Goal: Task Accomplishment & Management: Complete application form

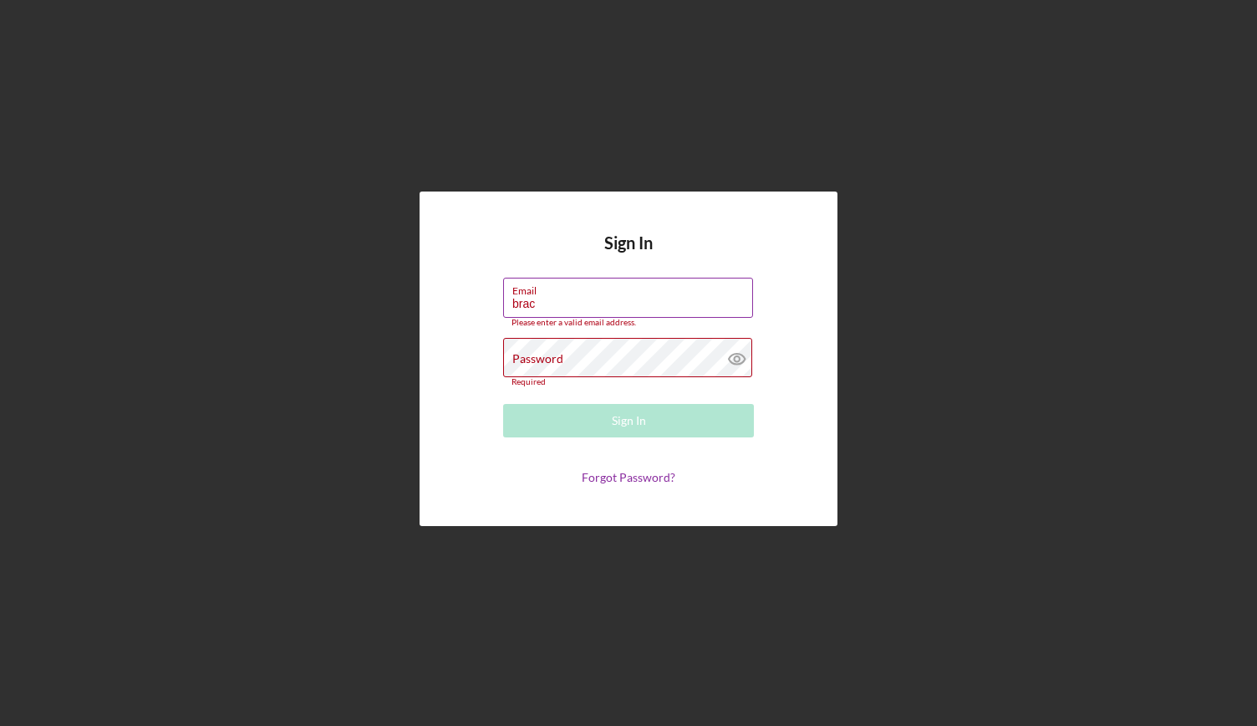
click at [609, 312] on input "brac" at bounding box center [628, 298] width 250 height 40
type input "[EMAIL_ADDRESS][DOMAIN_NAME]"
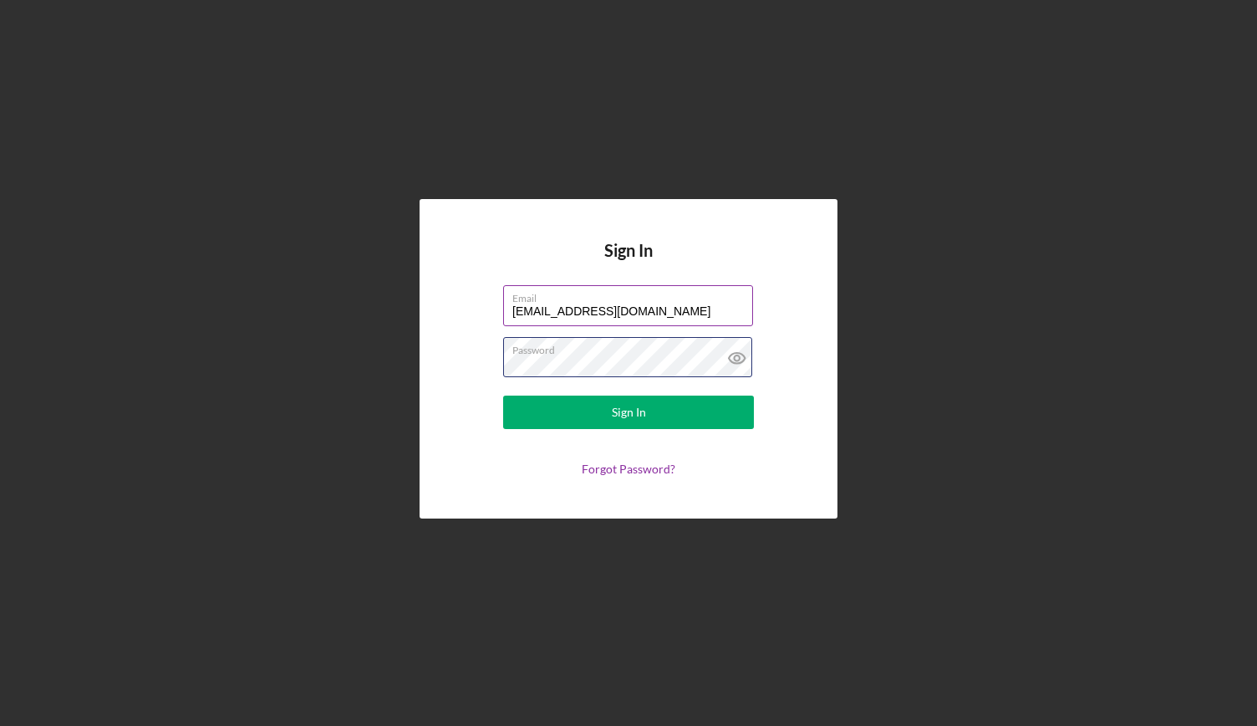
click at [503, 395] on button "Sign In" at bounding box center [628, 411] width 251 height 33
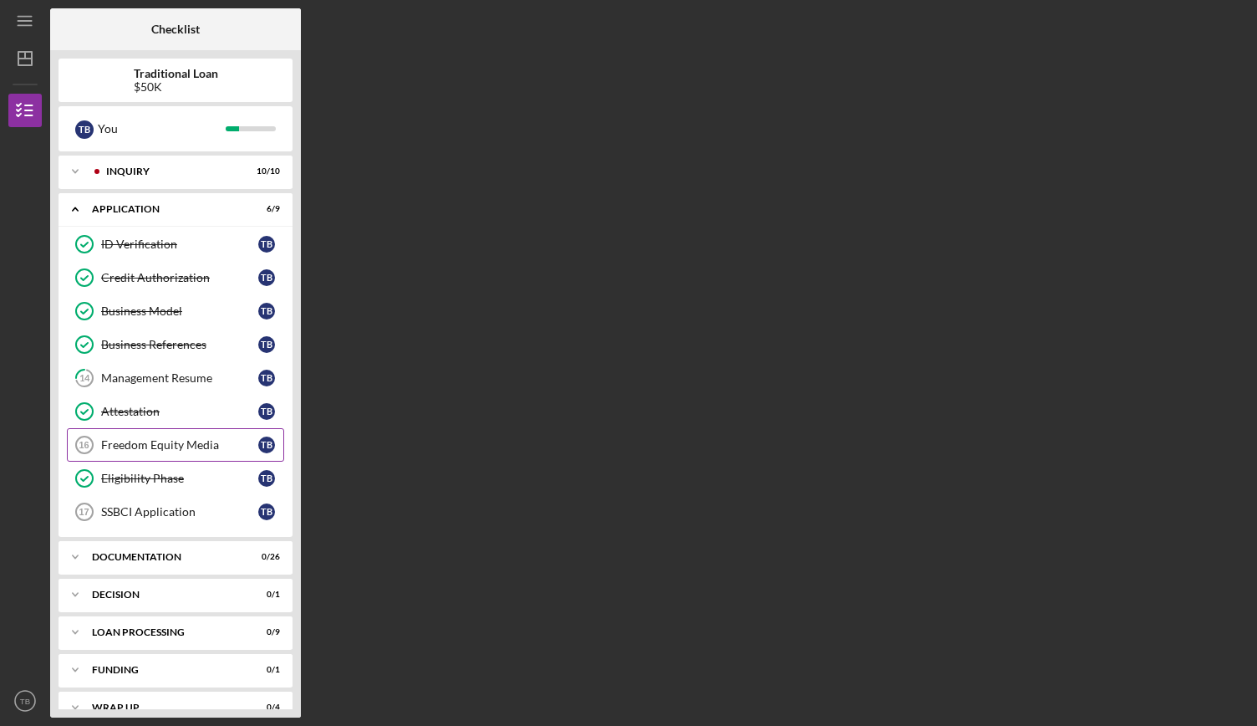
scroll to position [18, 0]
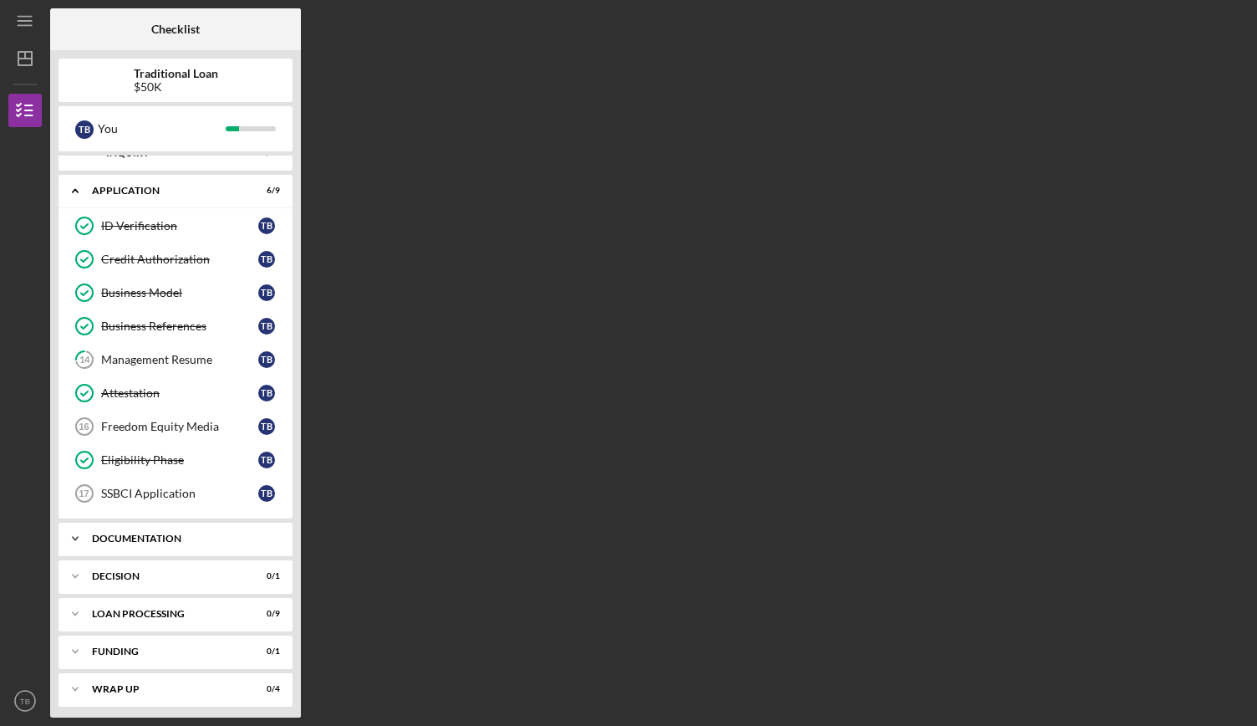
click at [196, 541] on div "Icon/Expander Documentation 0 / 26" at bounding box center [176, 538] width 234 height 33
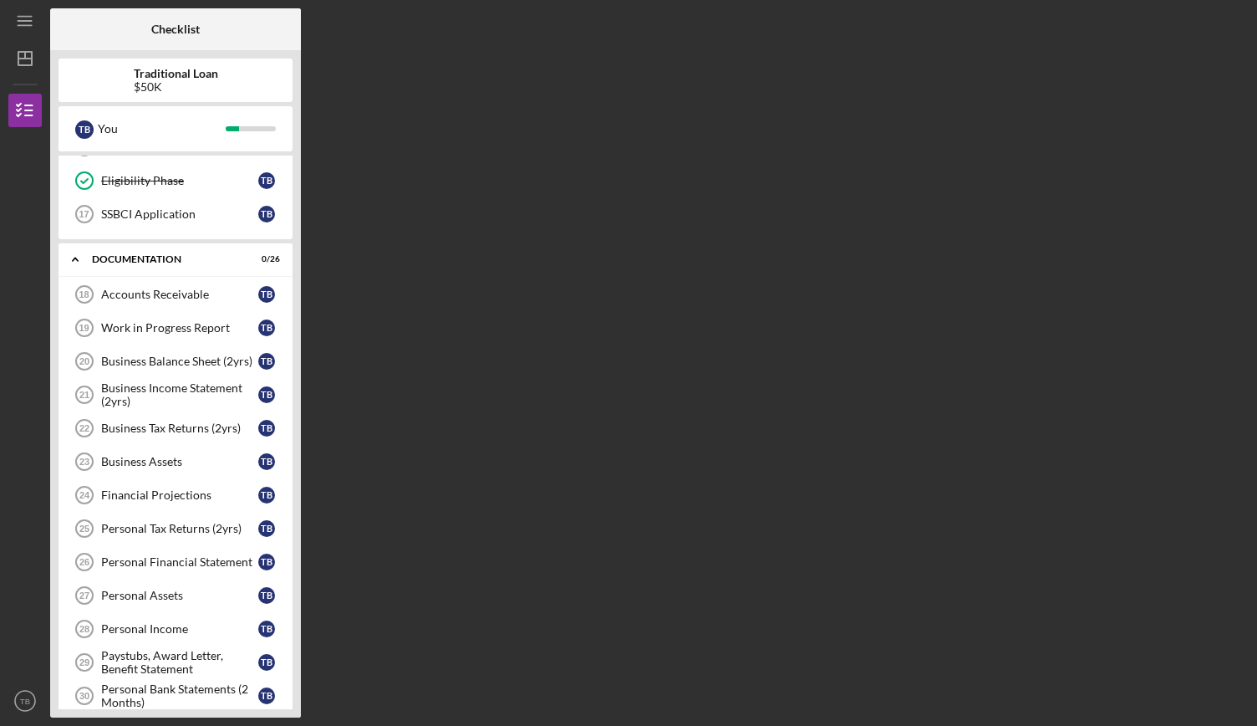
scroll to position [298, 0]
click at [142, 293] on div "Accounts Receivable" at bounding box center [179, 294] width 157 height 13
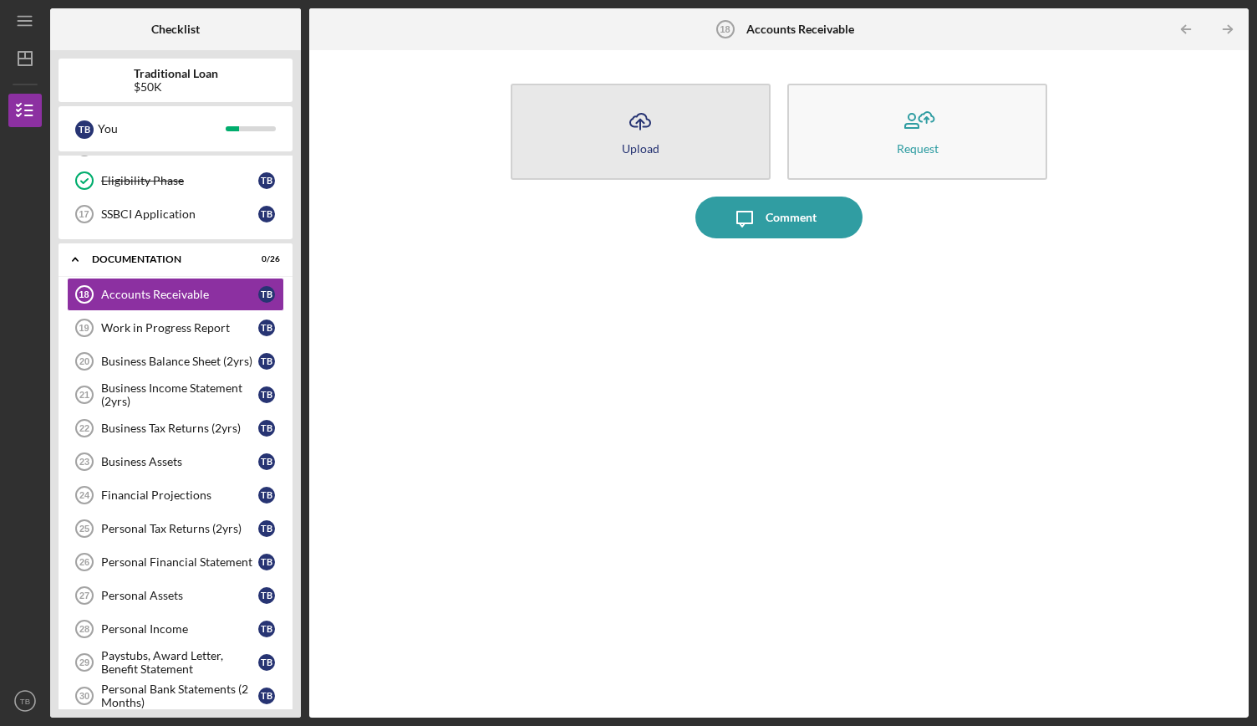
click at [705, 155] on button "Icon/Upload Upload" at bounding box center [641, 132] width 260 height 96
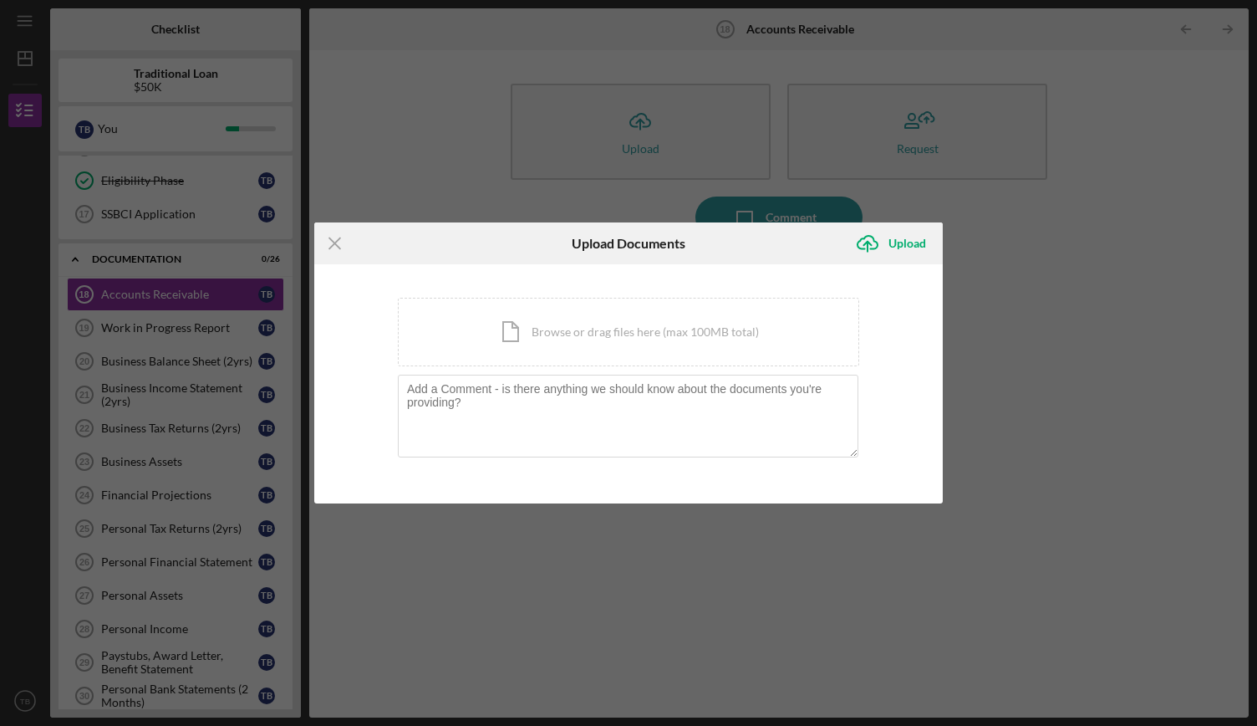
click at [1034, 267] on div "Icon/Menu Close Upload Documents Icon/Upload Upload You're uploading documents …" at bounding box center [628, 363] width 1257 height 726
click at [331, 237] on icon "Icon/Menu Close" at bounding box center [335, 243] width 42 height 42
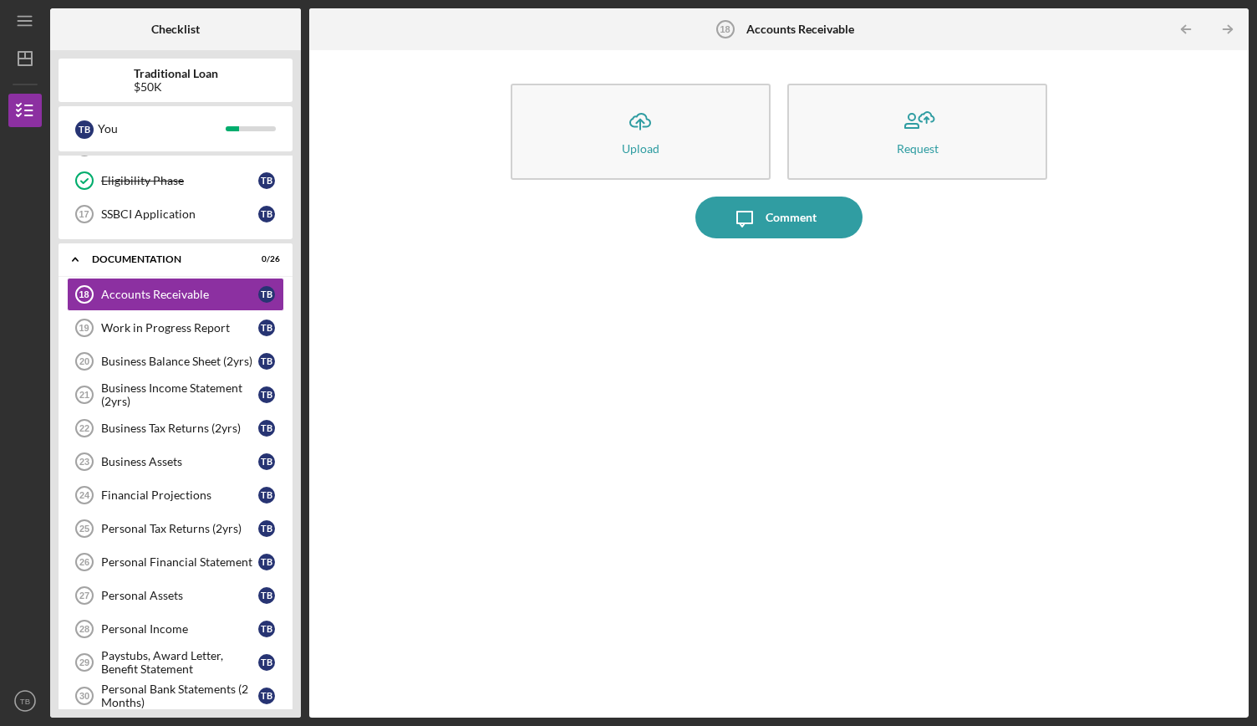
click at [588, 336] on div at bounding box center [778, 473] width 553 height 437
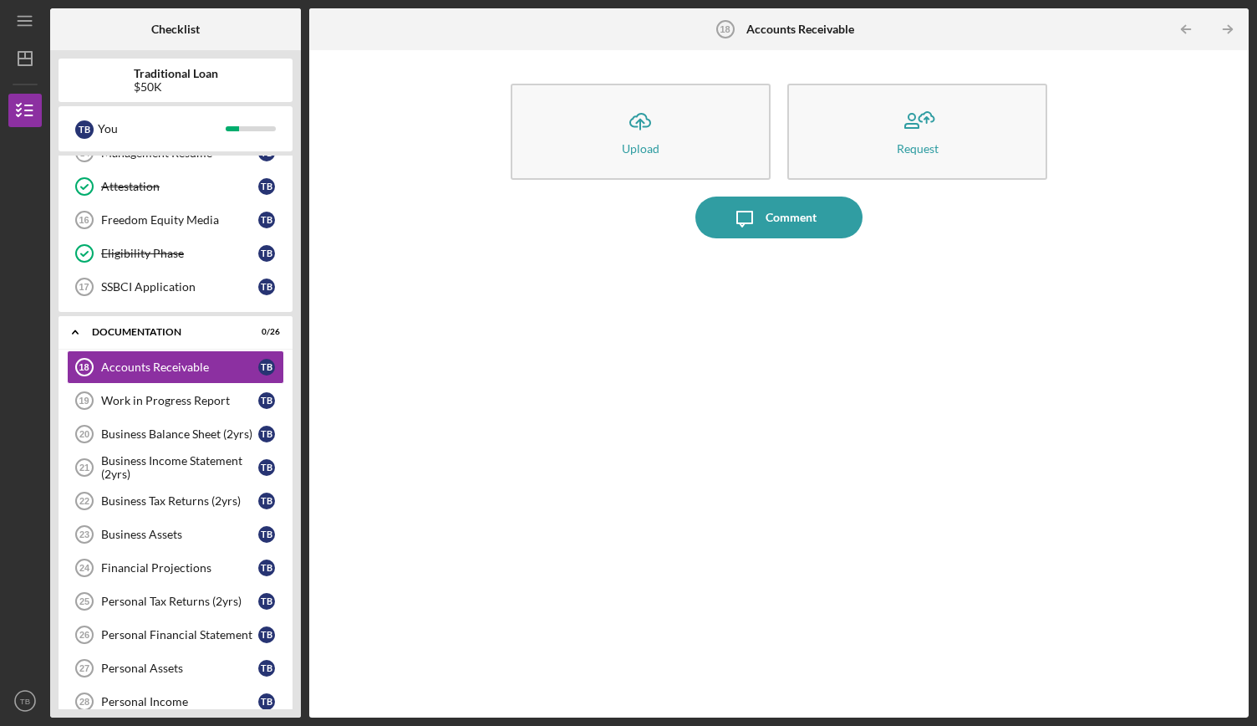
scroll to position [251, 0]
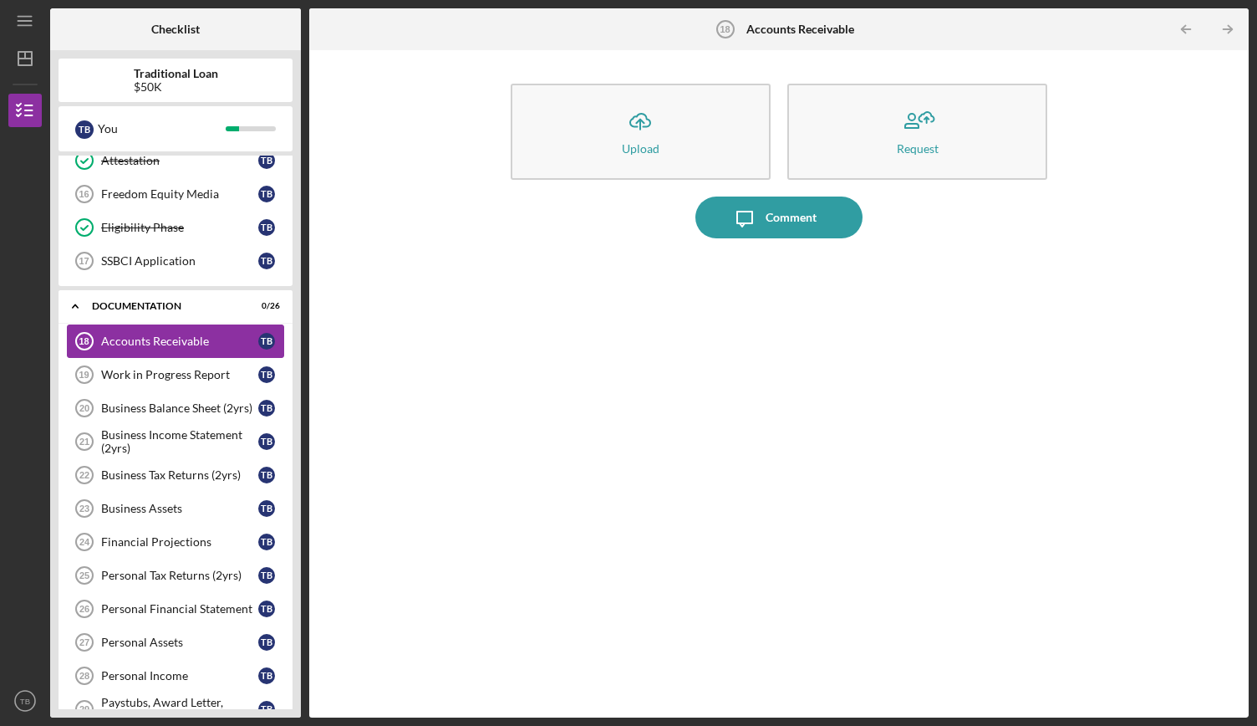
click at [179, 340] on div "Accounts Receivable" at bounding box center [179, 340] width 157 height 13
click at [1074, 324] on div "Icon/Upload Upload Request Icon/Message Comment" at bounding box center [779, 384] width 923 height 650
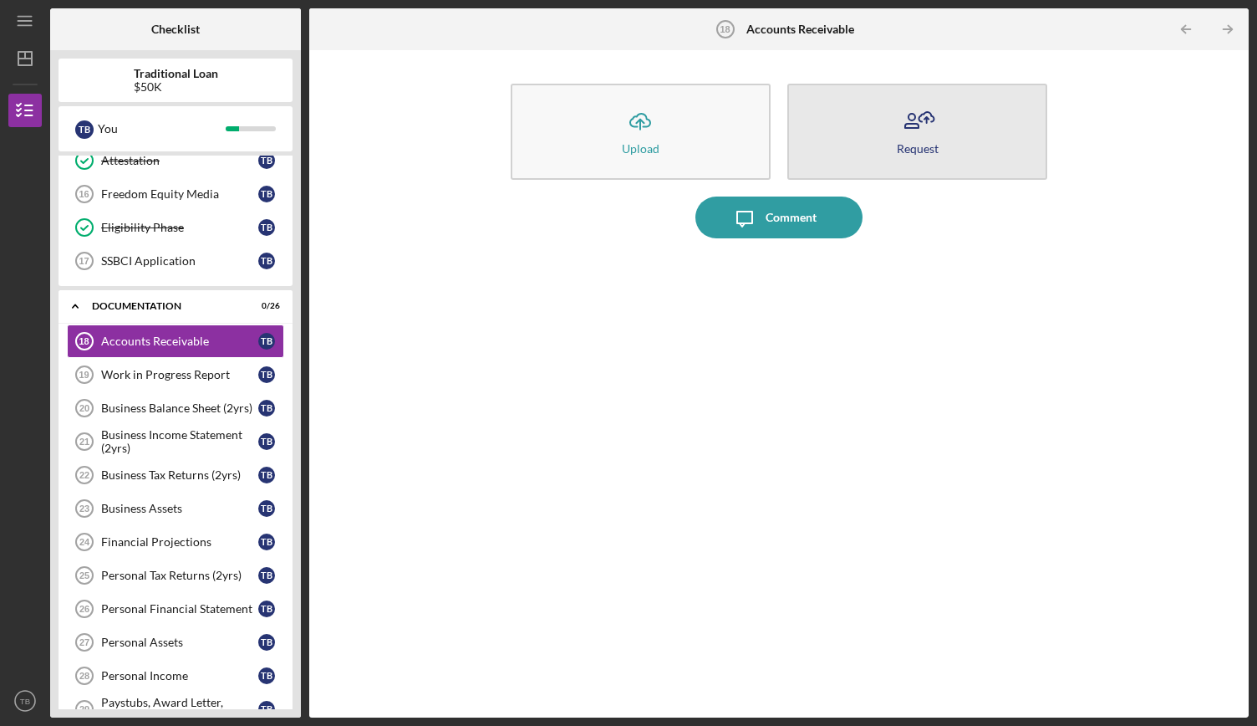
click at [955, 150] on button "Request" at bounding box center [917, 132] width 260 height 96
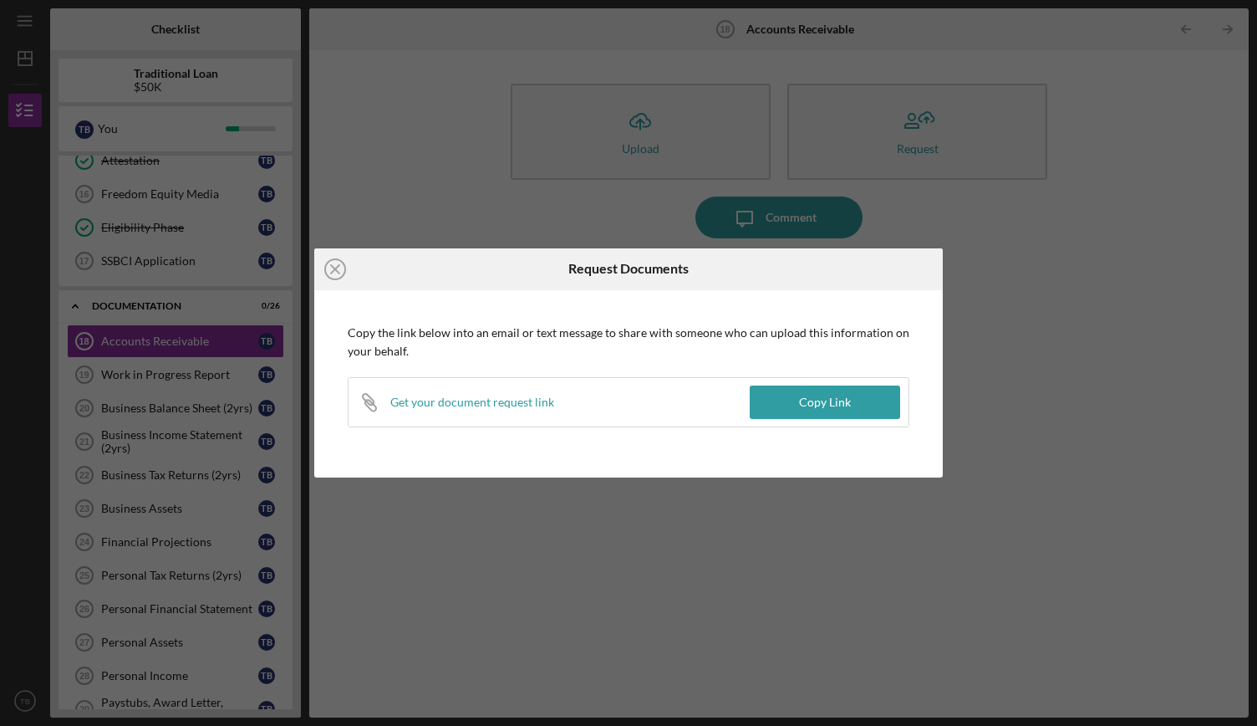
click at [578, 493] on div "Icon/Close Request Documents Copy the link below into an email or text message …" at bounding box center [628, 363] width 1257 height 726
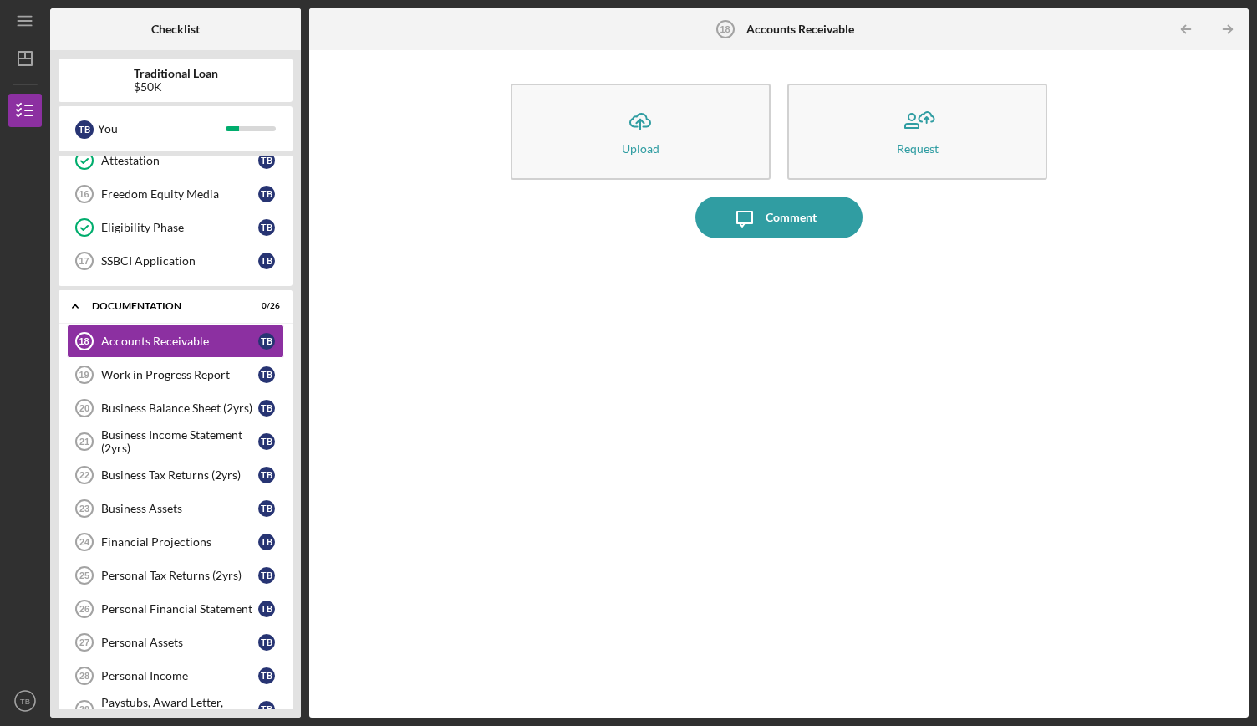
click at [550, 264] on div at bounding box center [778, 473] width 553 height 437
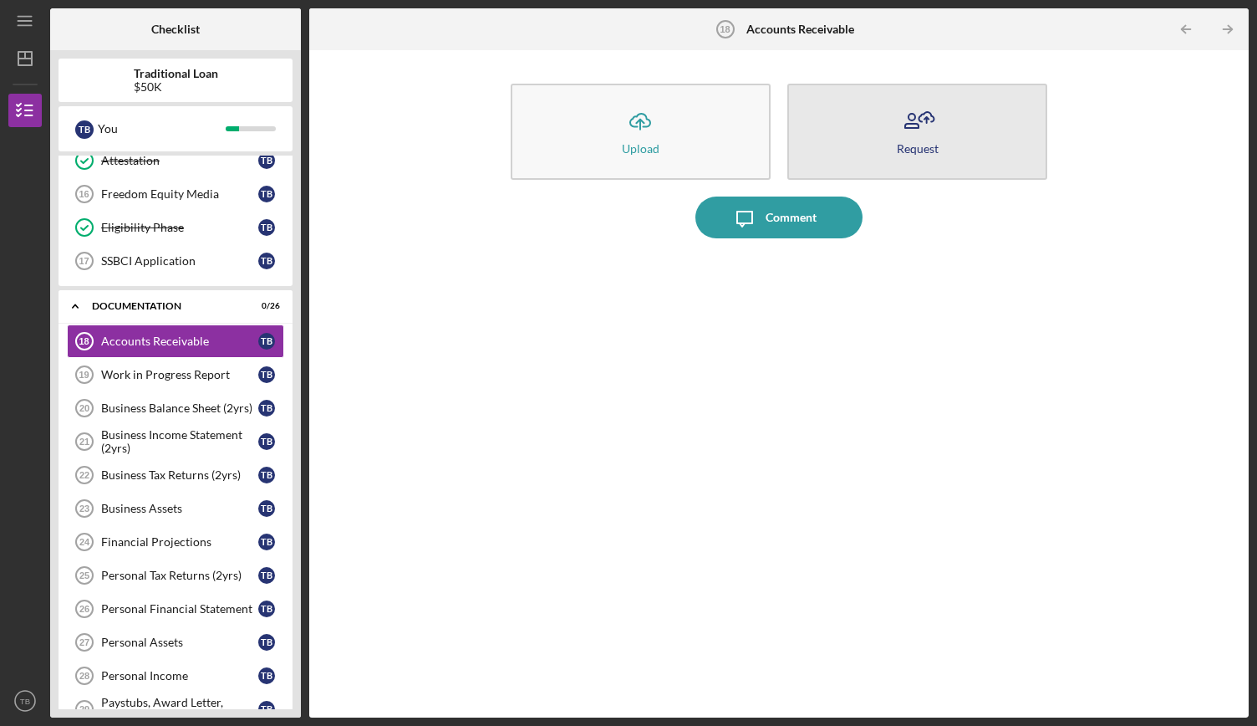
click at [878, 160] on button "Request" at bounding box center [917, 132] width 260 height 96
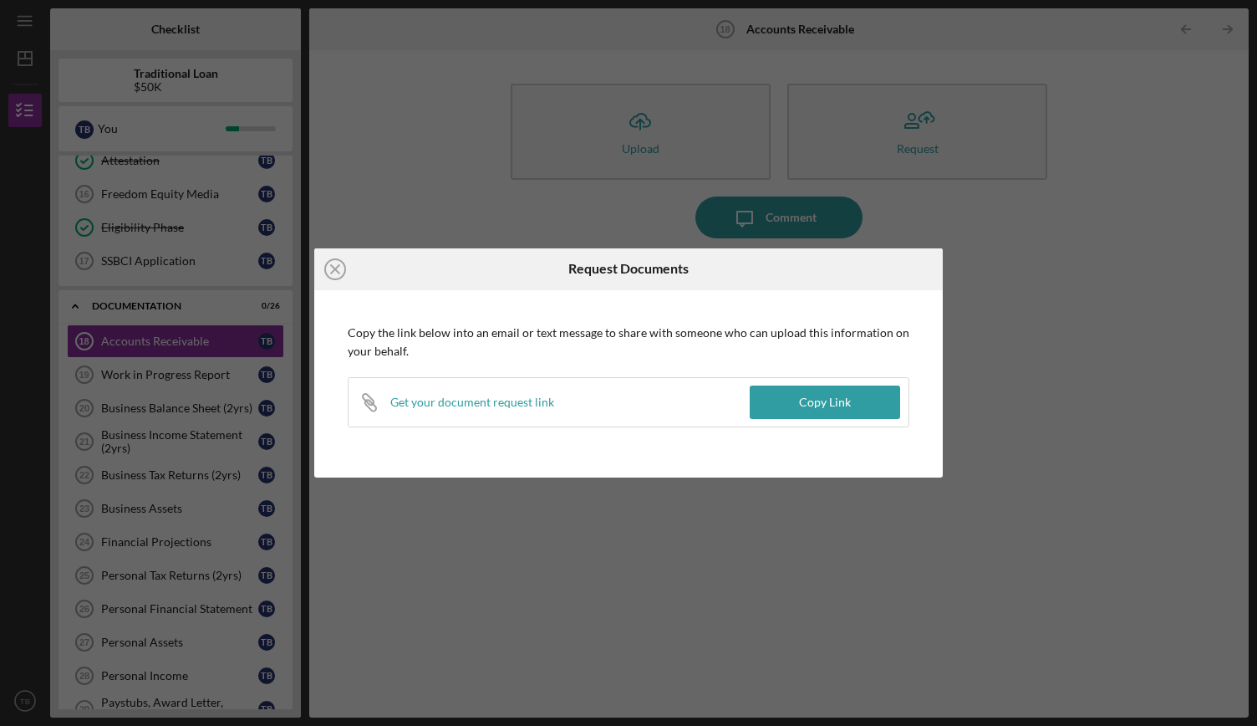
click at [1081, 369] on div "Icon/Close Request Documents Copy the link below into an email or text message …" at bounding box center [628, 363] width 1257 height 726
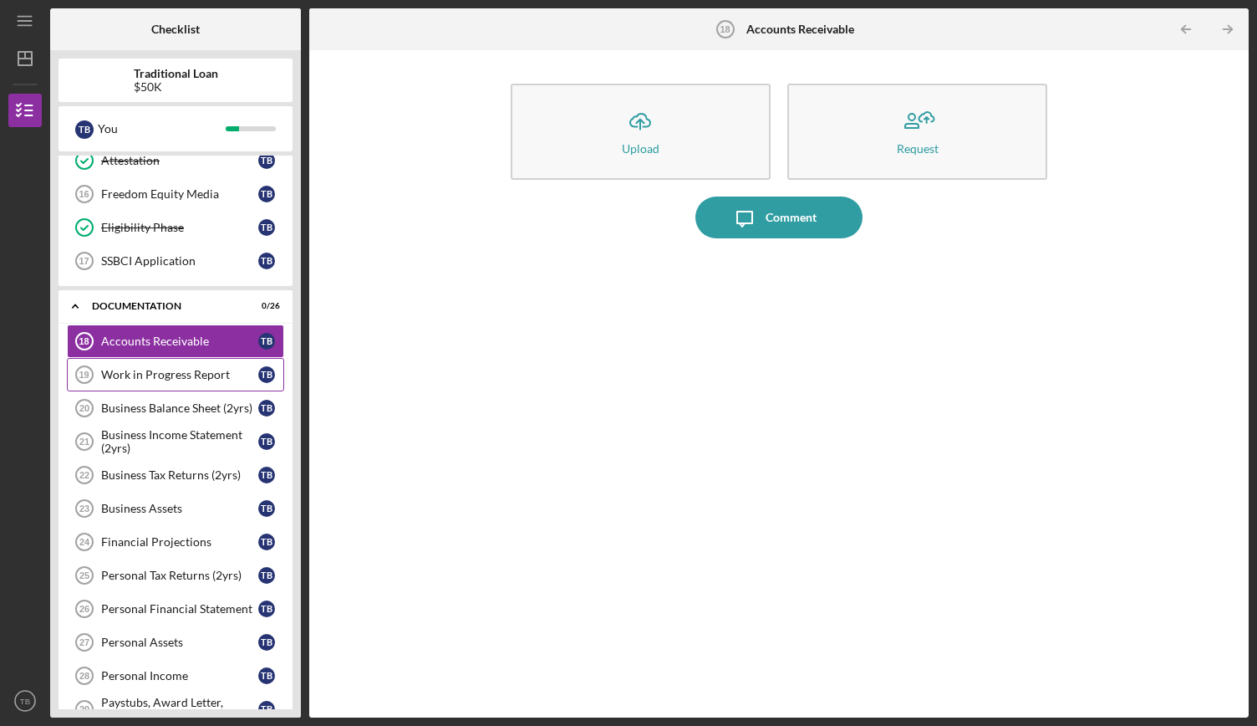
click at [166, 359] on link "Work in Progress Report 19 Work in Progress Report T B" at bounding box center [175, 374] width 217 height 33
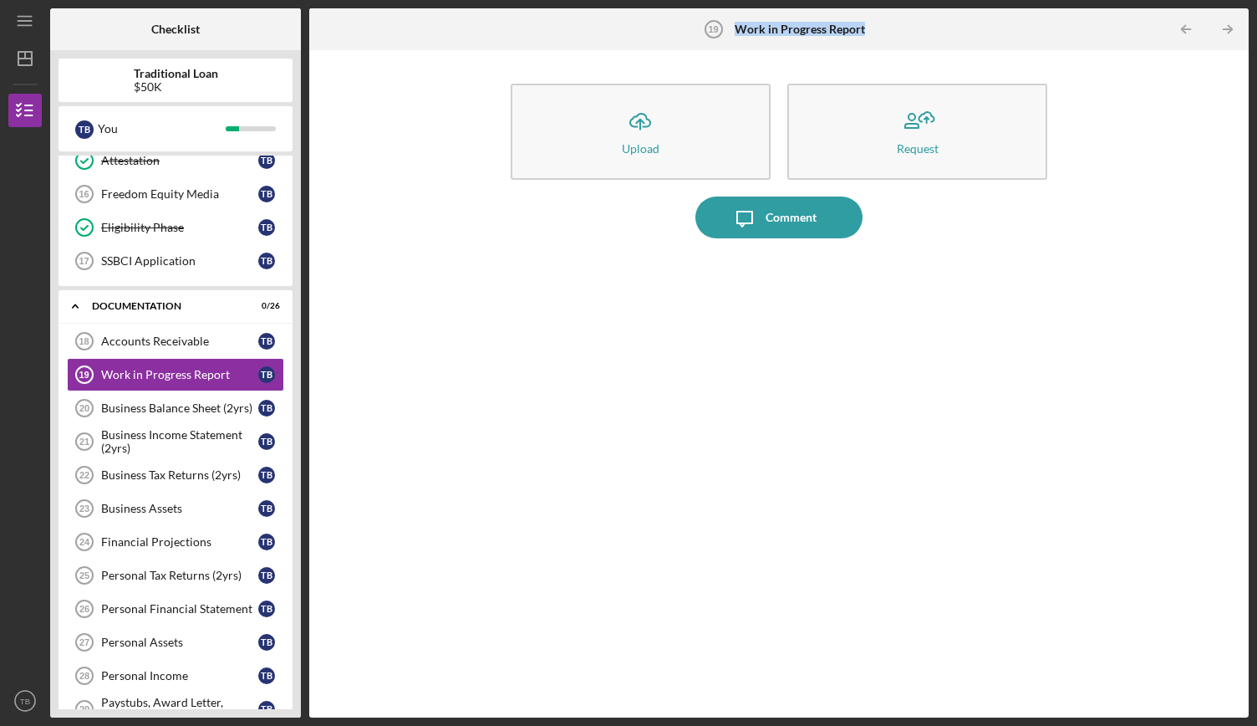
drag, startPoint x: 873, startPoint y: 26, endPoint x: 737, endPoint y: 33, distance: 135.6
click at [737, 33] on div "Work in Progress Report 19 Work in Progress Report" at bounding box center [779, 29] width 313 height 42
copy b "Work in Progress Report"
click at [206, 405] on div "Business Balance Sheet (2yrs)" at bounding box center [179, 407] width 157 height 13
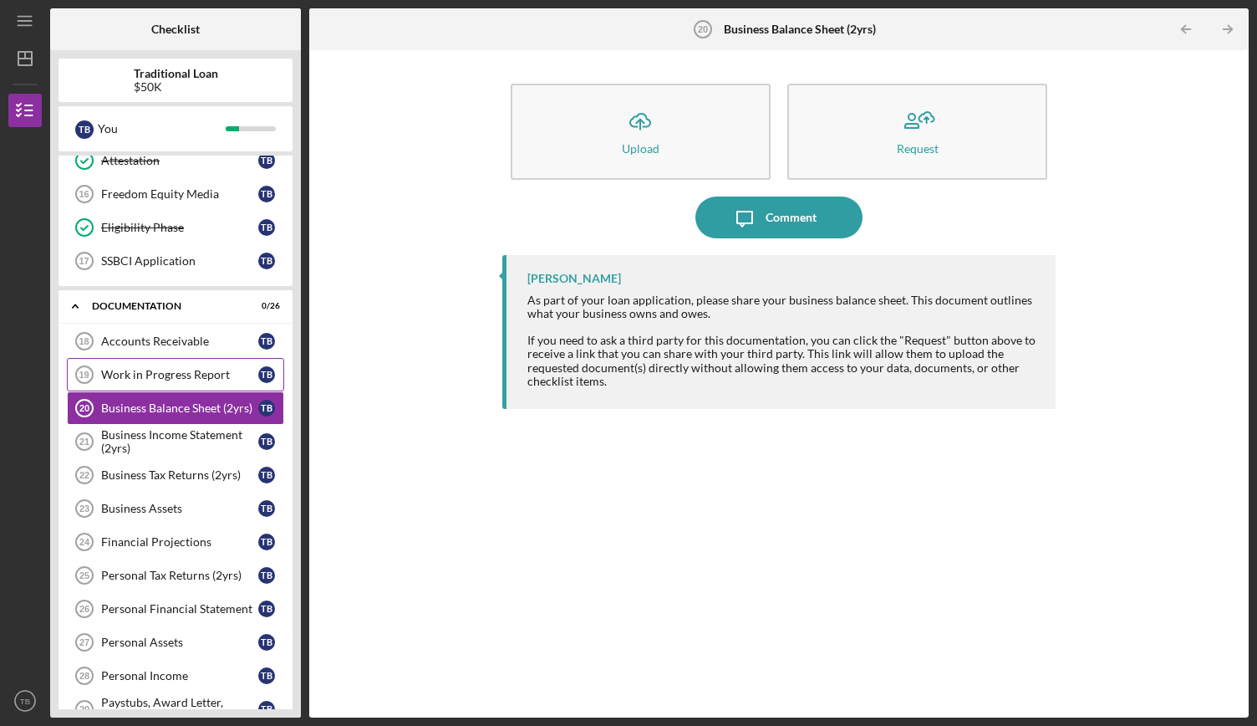
click at [145, 368] on div "Work in Progress Report" at bounding box center [179, 374] width 157 height 13
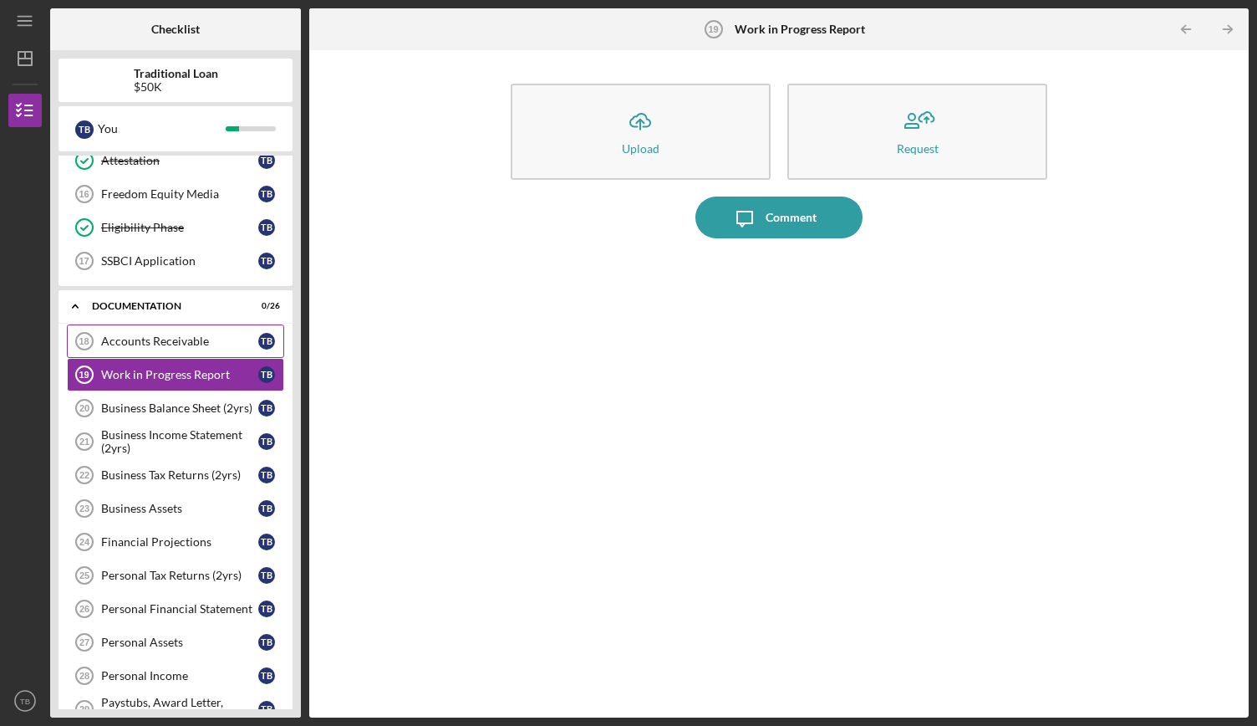
click at [153, 327] on link "Accounts Receivable 18 Accounts Receivable T B" at bounding box center [175, 340] width 217 height 33
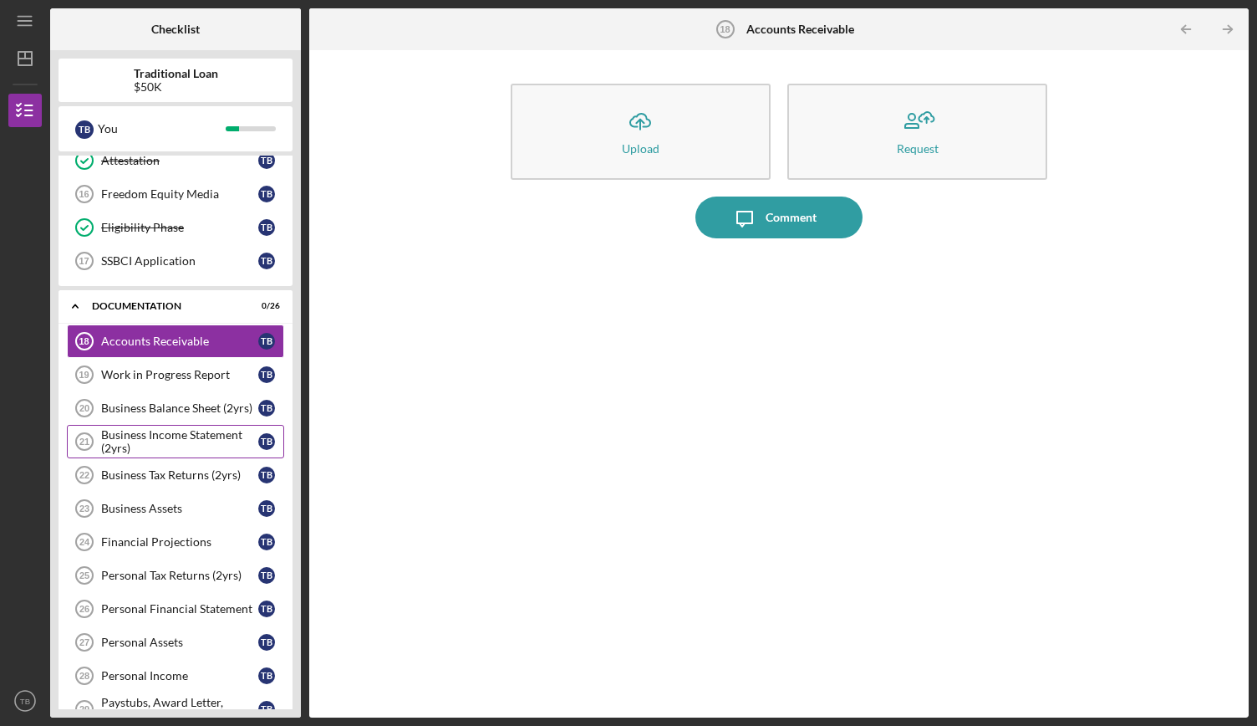
click at [160, 432] on div "Business Income Statement (2yrs)" at bounding box center [179, 441] width 157 height 27
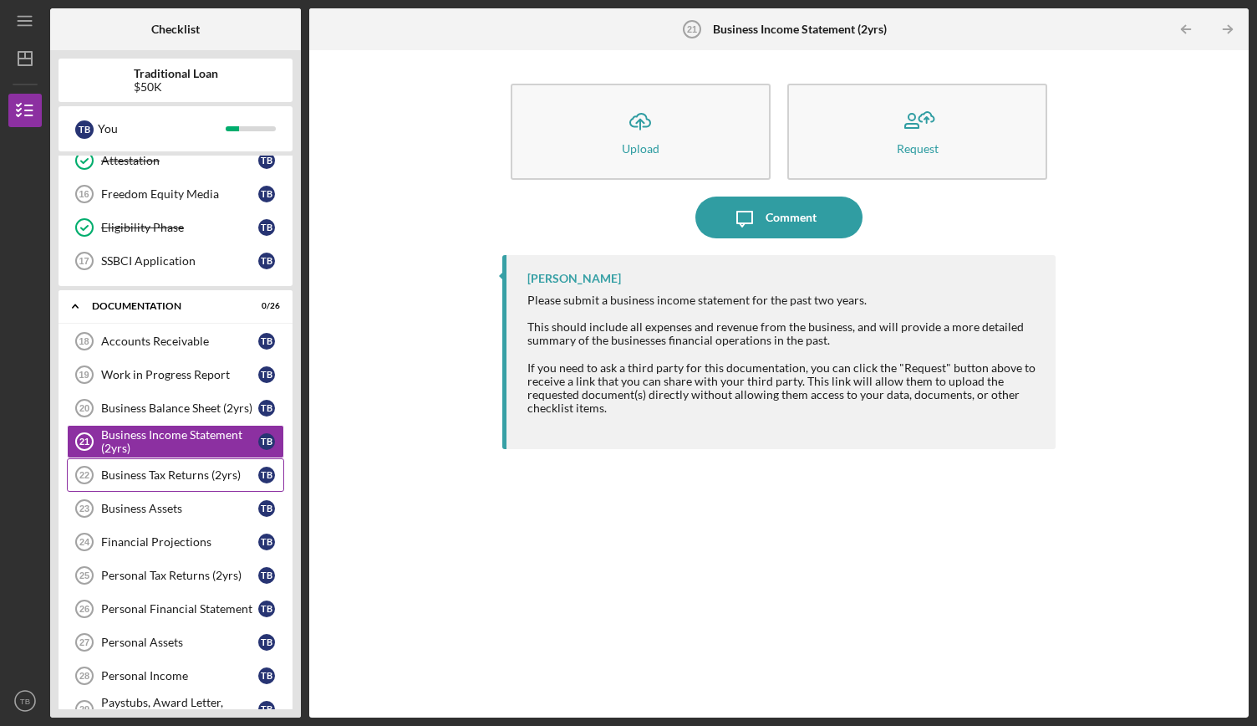
click at [171, 474] on link "Business Tax Returns (2yrs) 22 Business Tax Returns (2yrs) T B" at bounding box center [175, 474] width 217 height 33
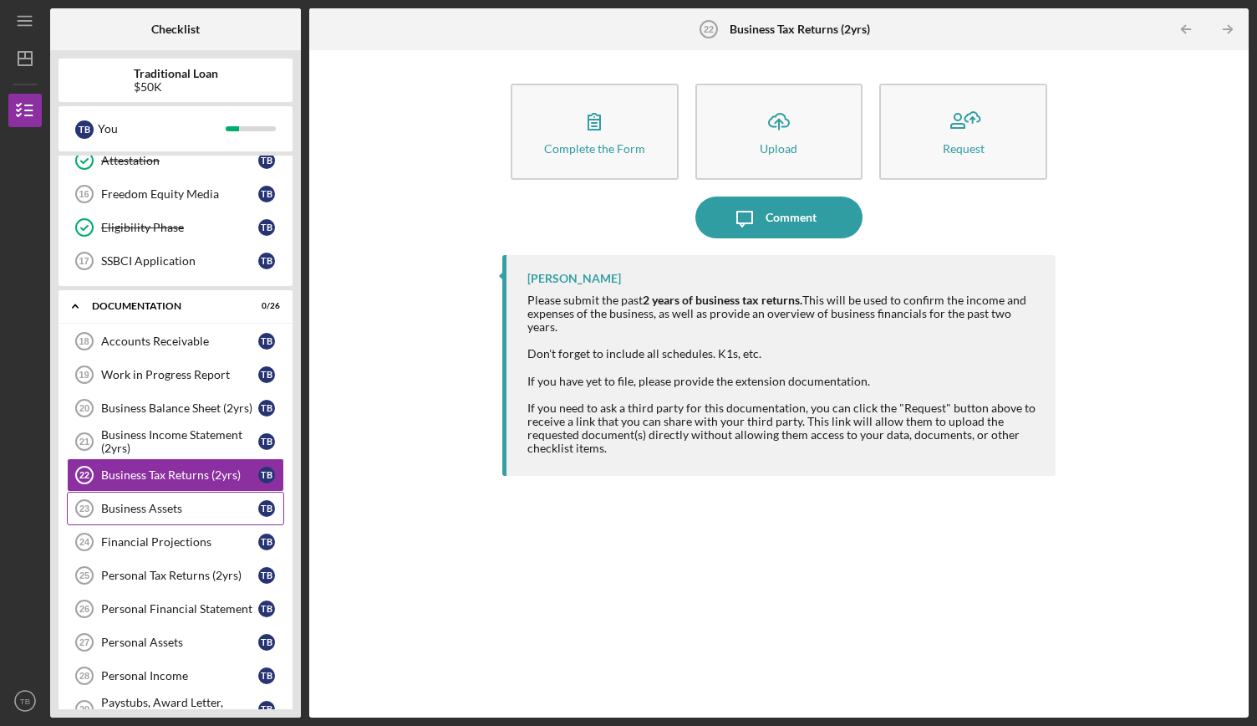
click at [204, 509] on link "Business Assets 23 Business Assets T B" at bounding box center [175, 507] width 217 height 33
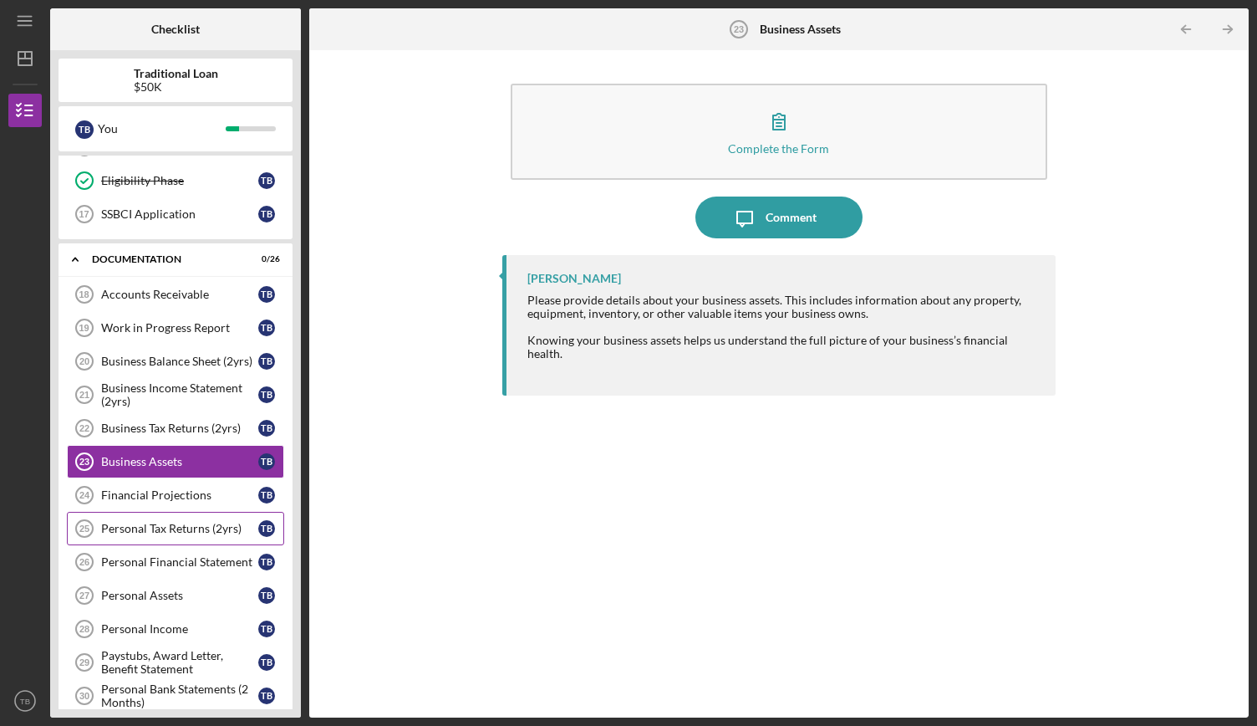
scroll to position [334, 0]
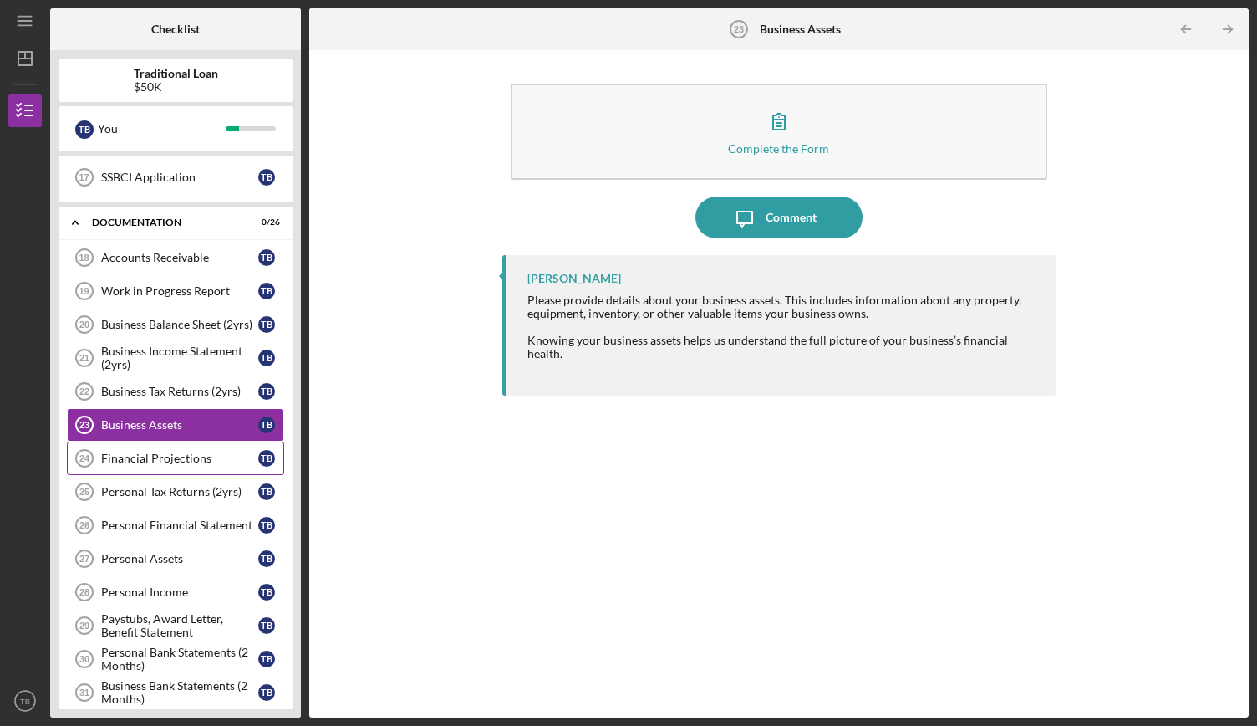
click at [192, 451] on div "Financial Projections" at bounding box center [179, 457] width 157 height 13
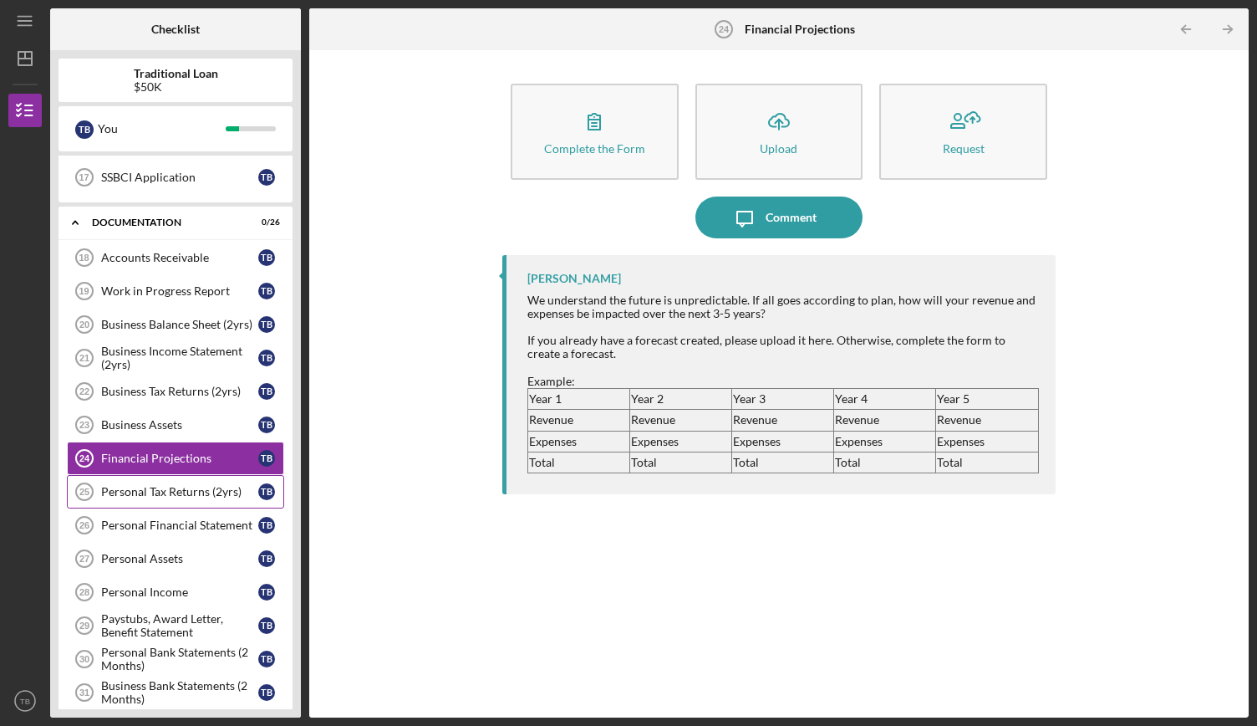
click at [202, 485] on div "Personal Tax Returns (2yrs)" at bounding box center [179, 491] width 157 height 13
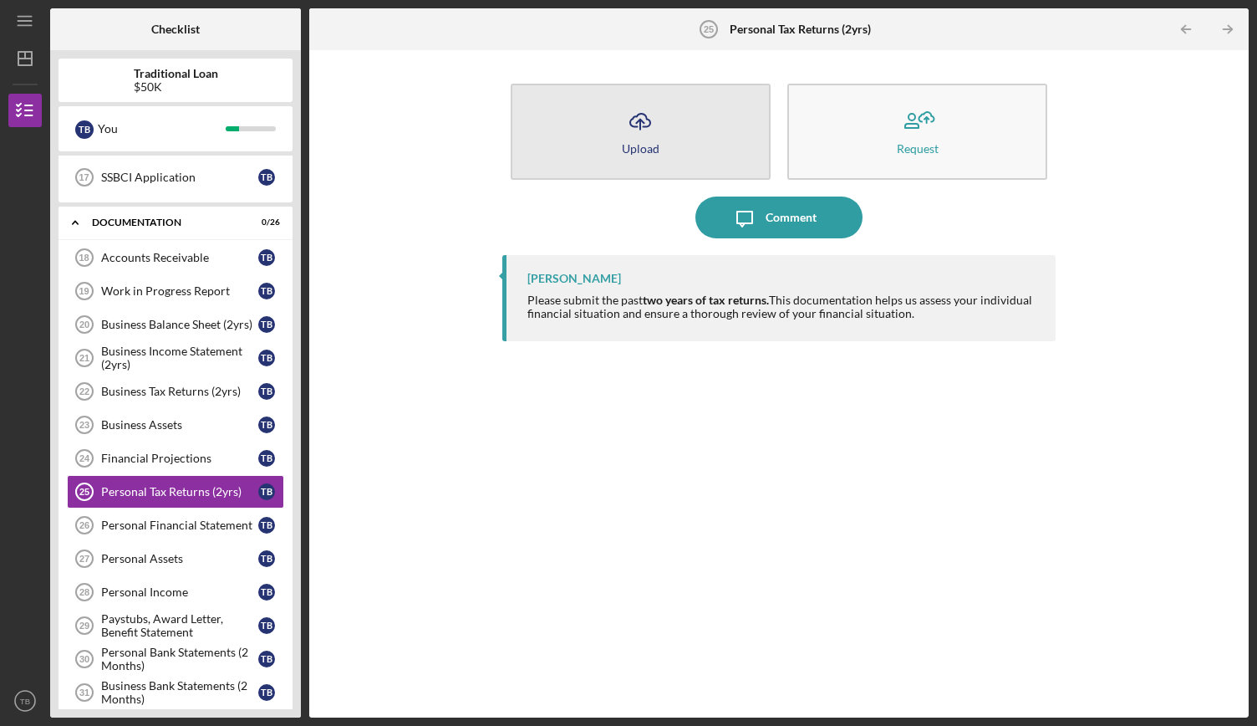
click at [652, 123] on icon "Icon/Upload" at bounding box center [640, 121] width 42 height 42
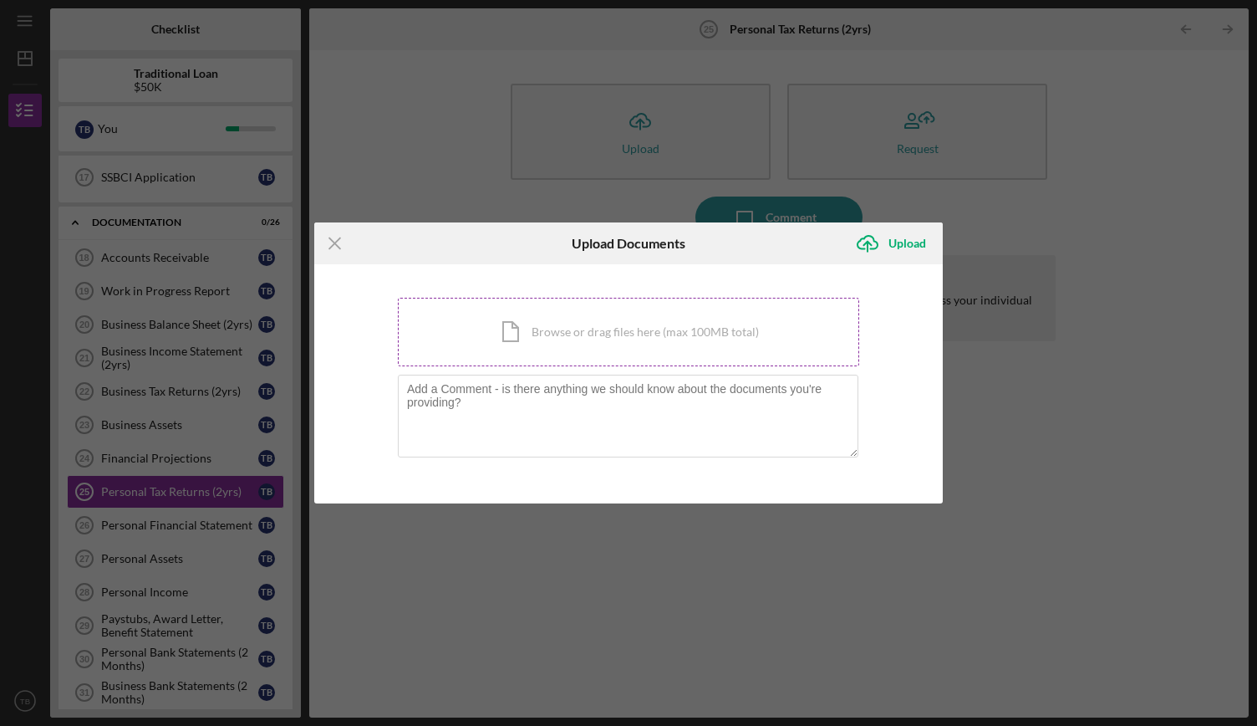
click at [617, 346] on div "Icon/Document Browse or drag files here (max 100MB total) Tap to choose files o…" at bounding box center [628, 332] width 461 height 69
